Goal: Task Accomplishment & Management: Manage account settings

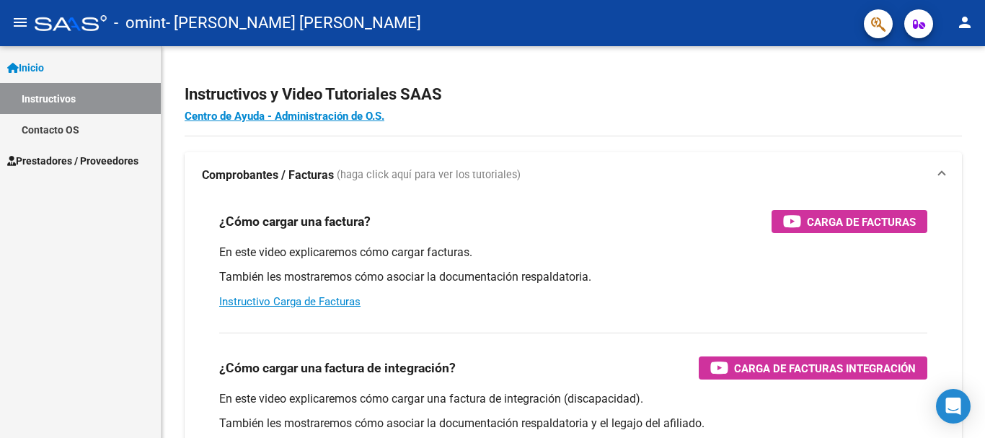
click at [74, 95] on link "Instructivos" at bounding box center [80, 98] width 161 height 31
click at [76, 164] on span "Prestadores / Proveedores" at bounding box center [72, 161] width 131 height 16
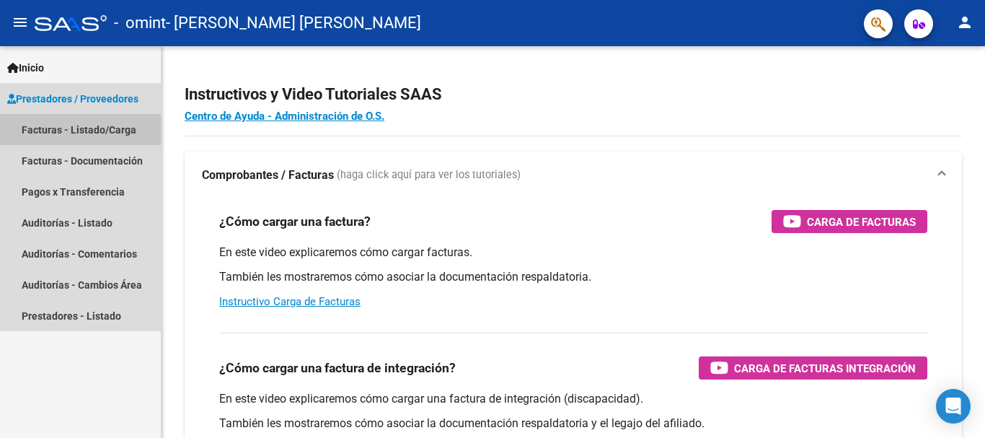
click at [65, 124] on link "Facturas - Listado/Carga" at bounding box center [80, 129] width 161 height 31
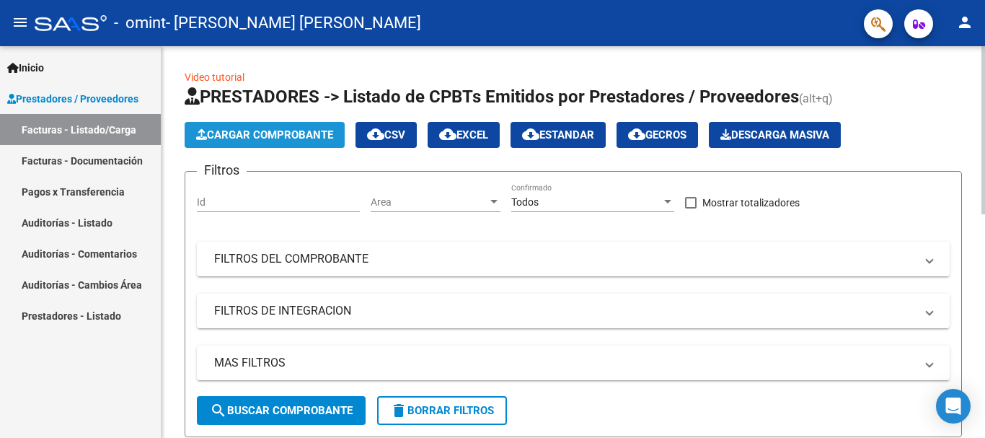
click at [254, 134] on span "Cargar Comprobante" at bounding box center [264, 134] width 137 height 13
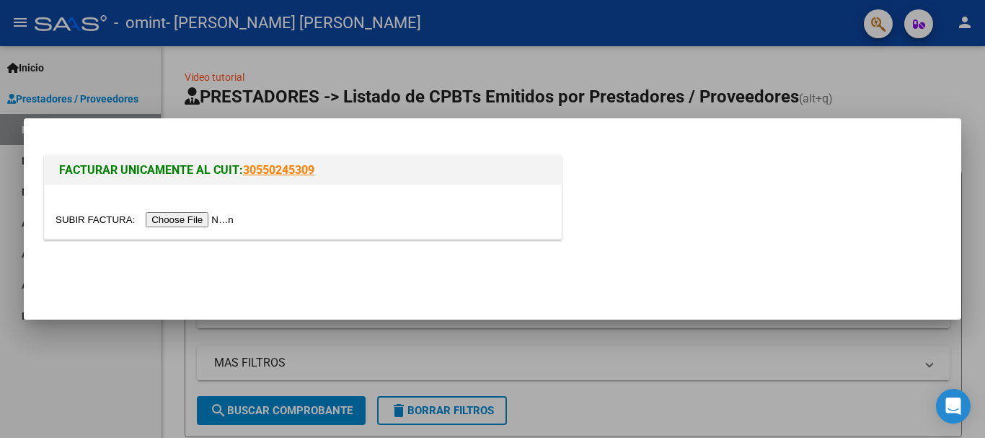
click at [58, 374] on div at bounding box center [492, 219] width 985 height 438
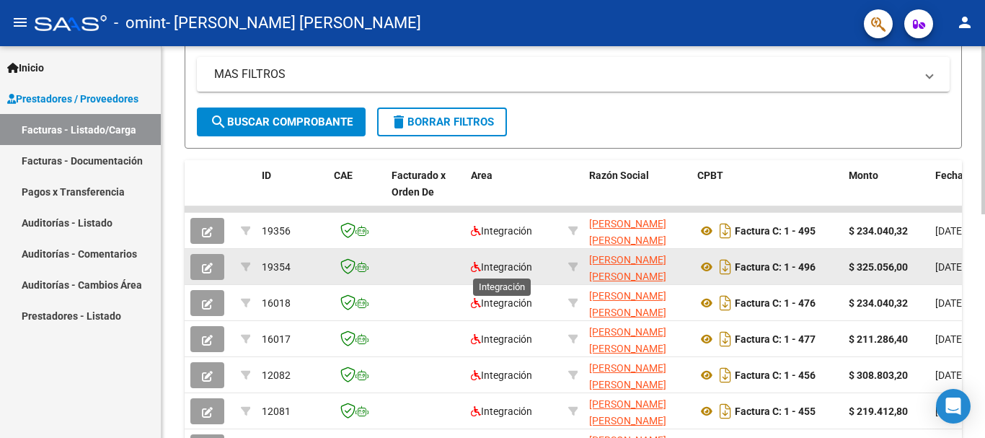
scroll to position [360, 0]
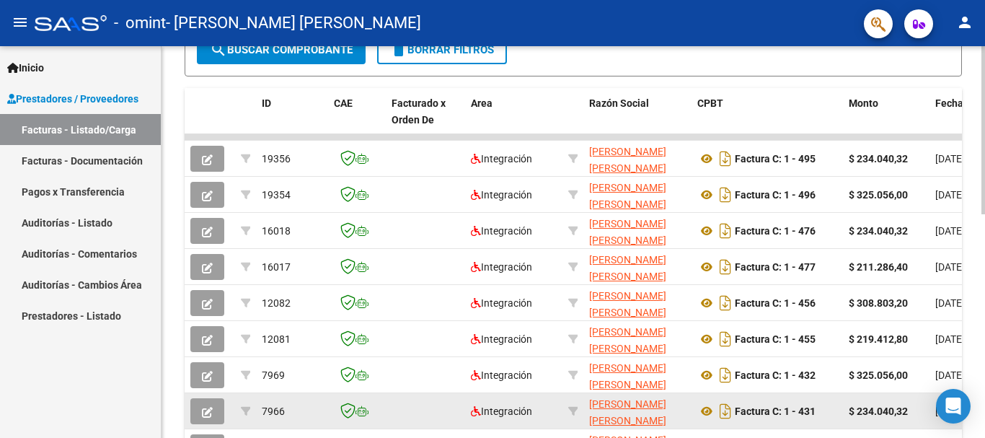
click at [932, 408] on datatable-body-cell "[DATE]" at bounding box center [961, 410] width 65 height 35
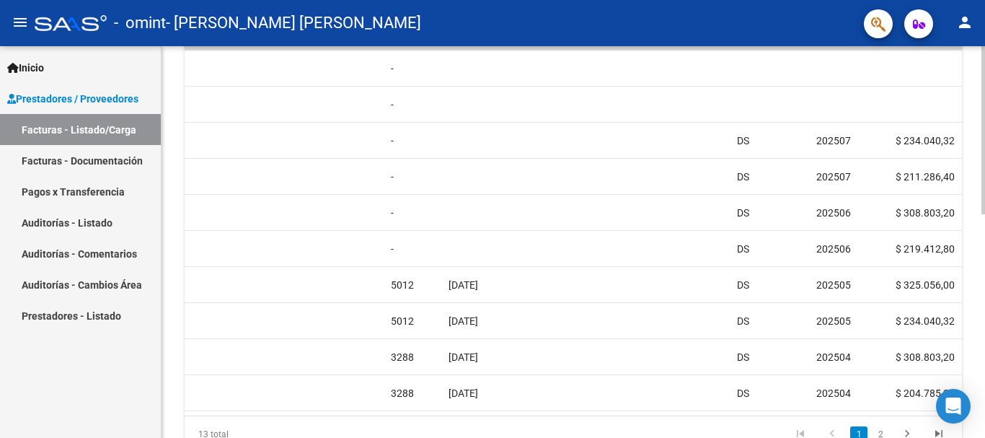
scroll to position [523, 0]
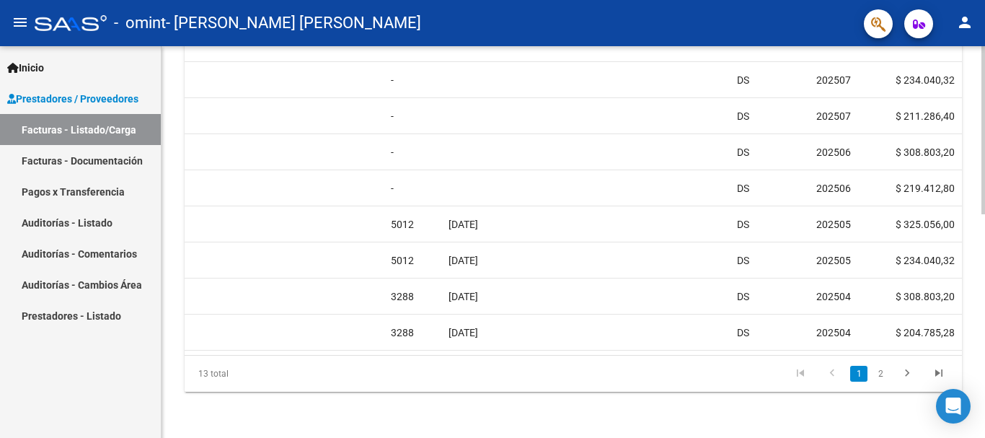
click at [905, 373] on icon "go to next page" at bounding box center [906, 374] width 19 height 17
click at [905, 373] on div "13 total 1 2" at bounding box center [573, 373] width 777 height 36
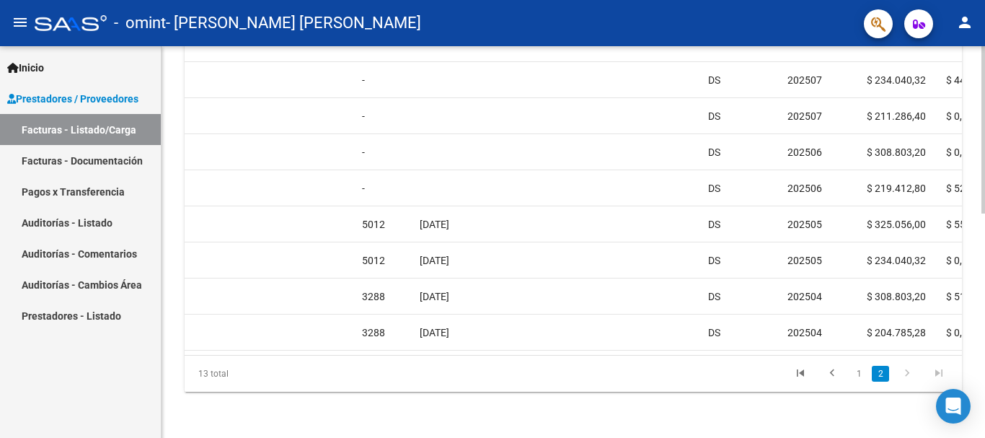
scroll to position [0, 1067]
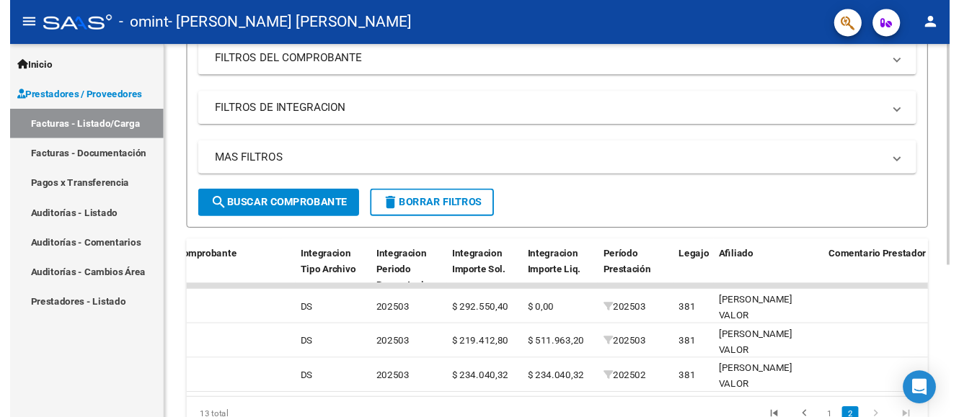
scroll to position [270, 0]
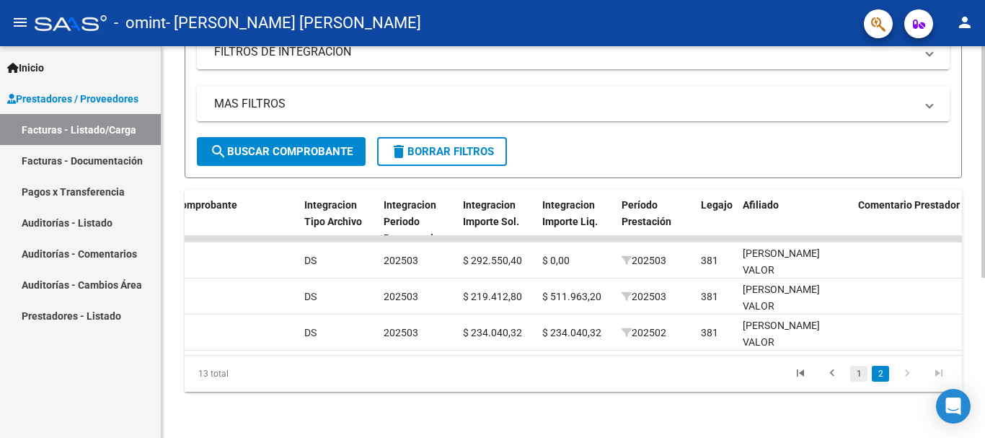
click at [859, 374] on link "1" at bounding box center [858, 373] width 17 height 16
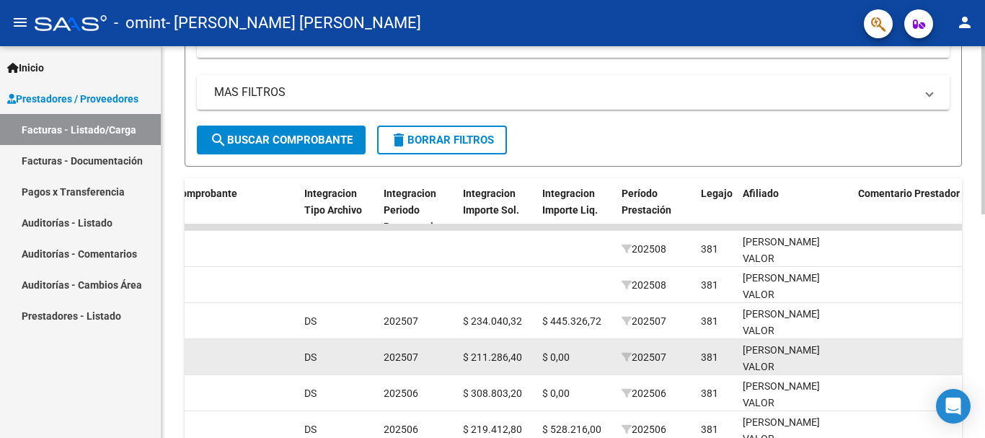
click at [867, 368] on datatable-body-cell at bounding box center [942, 356] width 180 height 35
